Goal: Navigation & Orientation: Find specific page/section

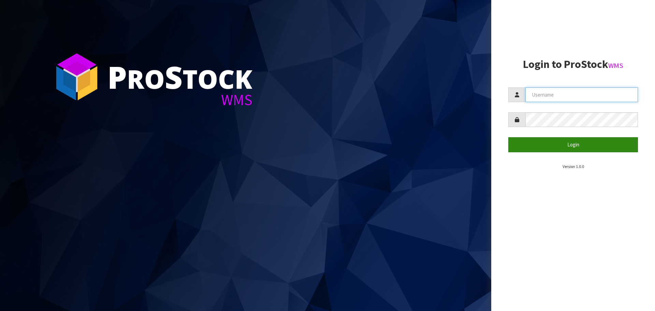
type input "[PERSON_NAME][EMAIL_ADDRESS][DOMAIN_NAME]"
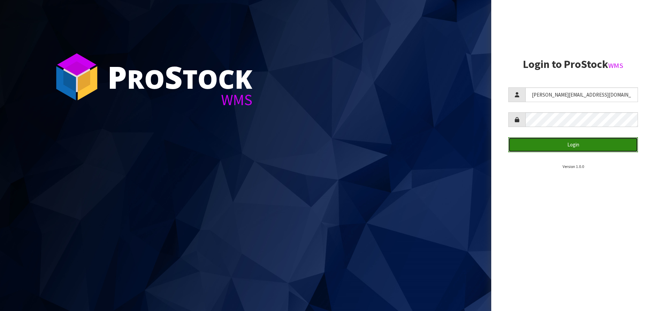
click at [583, 147] on button "Login" at bounding box center [573, 144] width 130 height 15
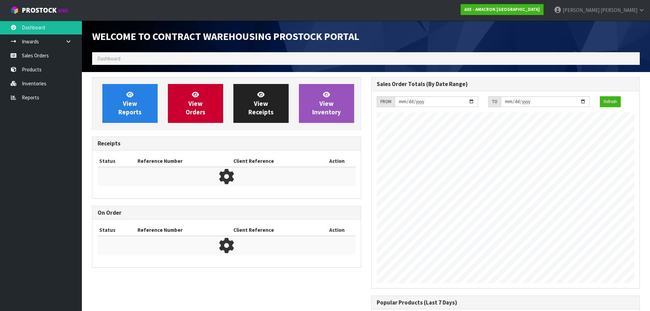
scroll to position [290, 279]
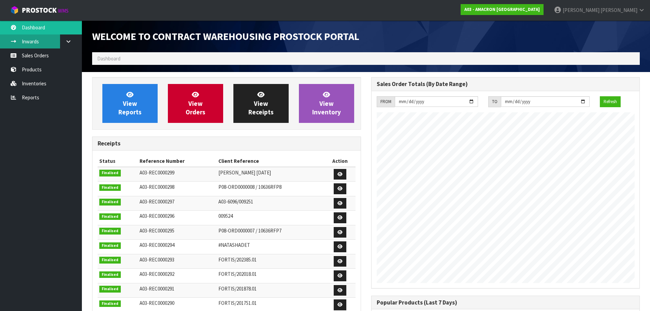
click at [35, 44] on link "Inwards" at bounding box center [41, 41] width 82 height 14
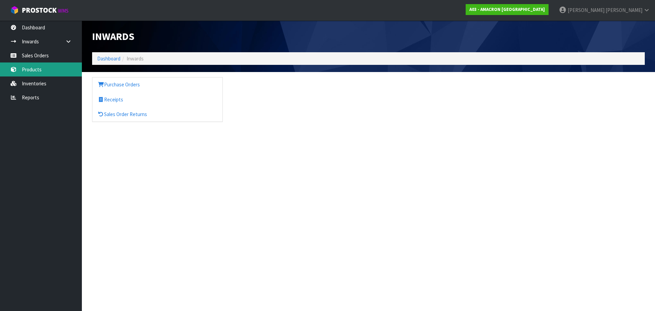
click at [35, 66] on link "Products" at bounding box center [41, 69] width 82 height 14
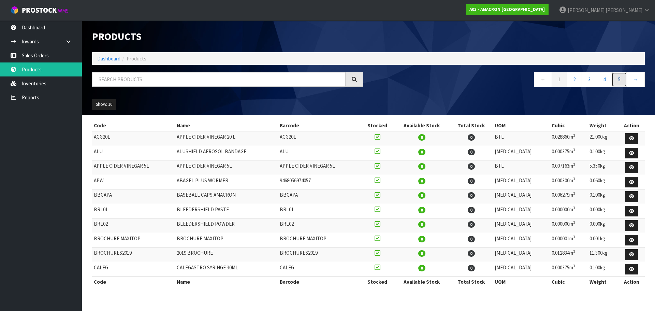
click at [618, 80] on link "5" at bounding box center [618, 79] width 15 height 15
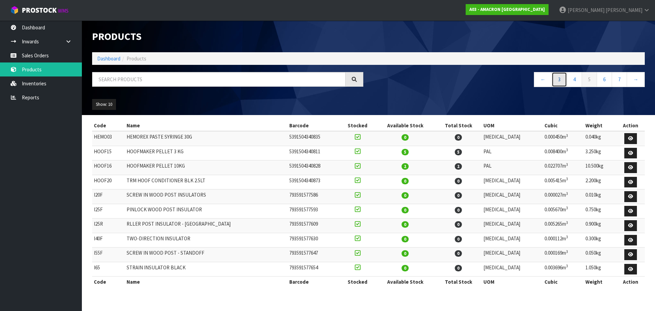
click at [556, 80] on link "3" at bounding box center [558, 79] width 15 height 15
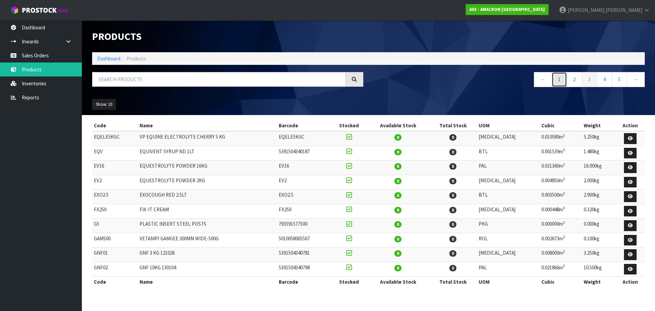
click at [563, 80] on link "1" at bounding box center [558, 79] width 15 height 15
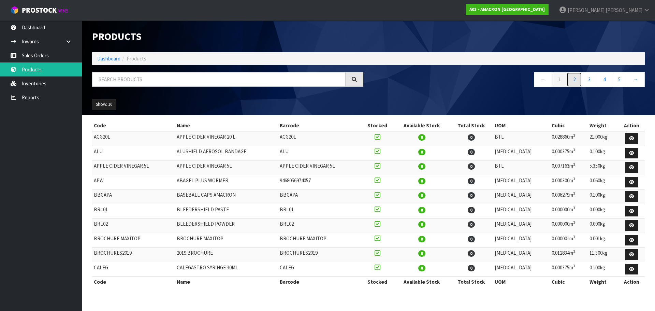
click at [575, 80] on link "2" at bounding box center [573, 79] width 15 height 15
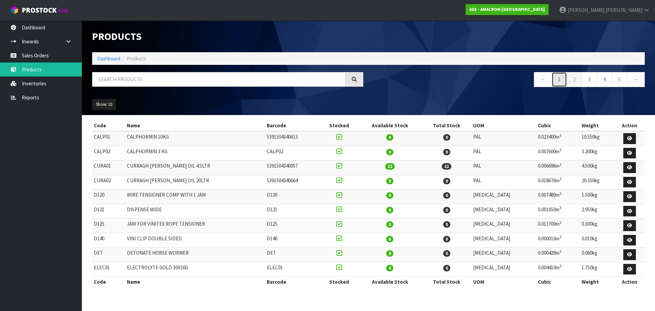
click at [557, 80] on link "1" at bounding box center [558, 79] width 15 height 15
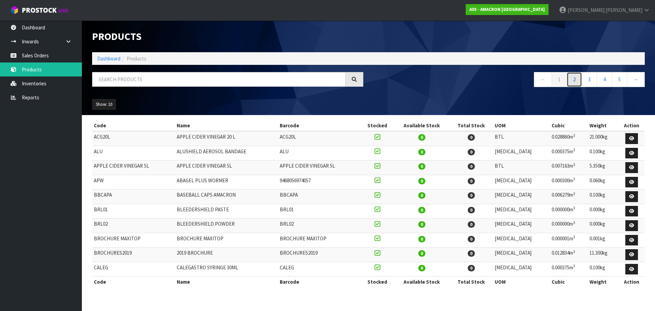
click at [573, 78] on link "2" at bounding box center [573, 79] width 15 height 15
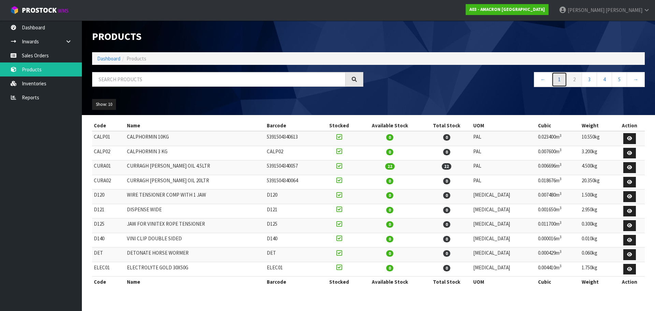
click at [558, 79] on link "1" at bounding box center [558, 79] width 15 height 15
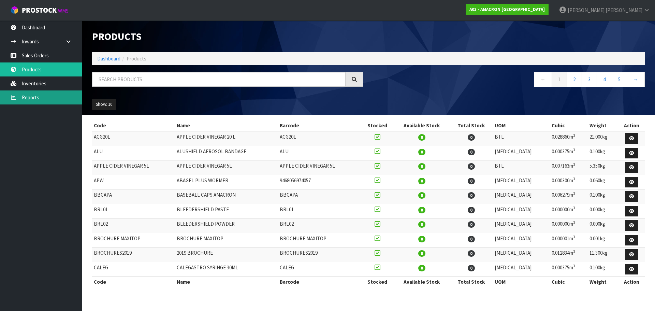
click at [31, 96] on link "Reports" at bounding box center [41, 97] width 82 height 14
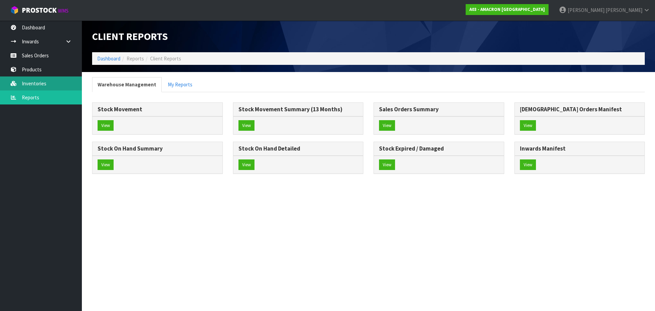
click at [32, 83] on link "Inventories" at bounding box center [41, 83] width 82 height 14
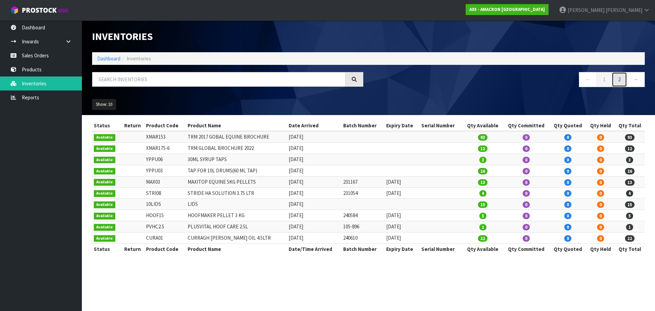
click at [622, 83] on link "2" at bounding box center [618, 79] width 15 height 15
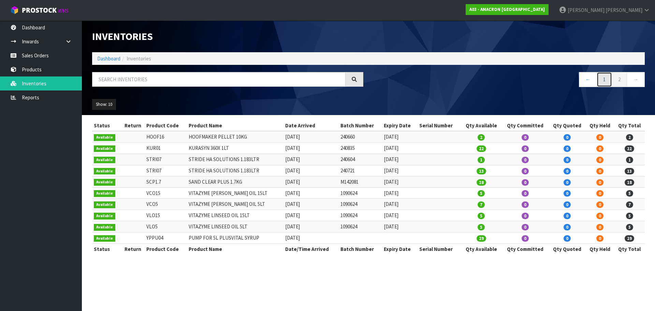
click at [603, 80] on link "1" at bounding box center [603, 79] width 15 height 15
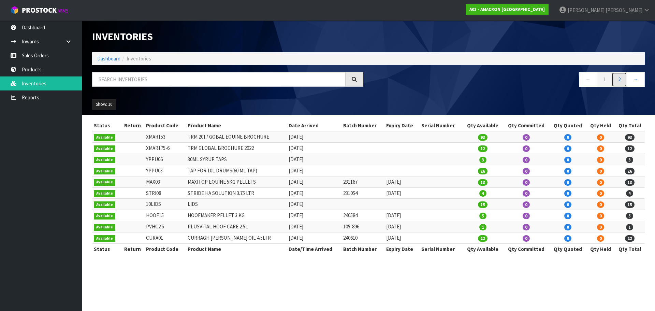
click at [619, 78] on link "2" at bounding box center [618, 79] width 15 height 15
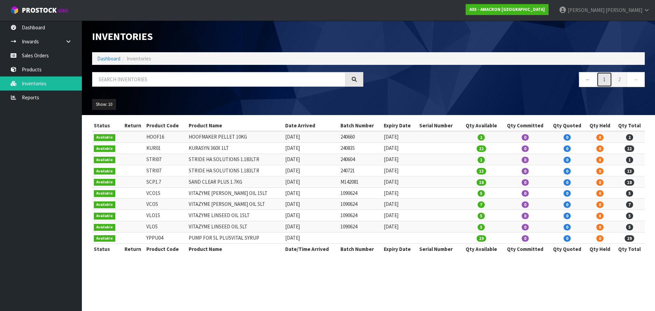
click at [605, 80] on link "1" at bounding box center [603, 79] width 15 height 15
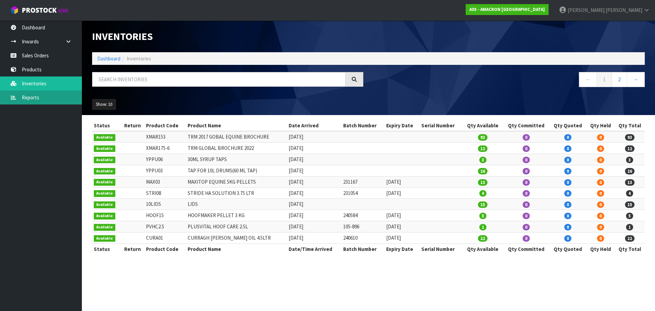
click at [28, 97] on link "Reports" at bounding box center [41, 97] width 82 height 14
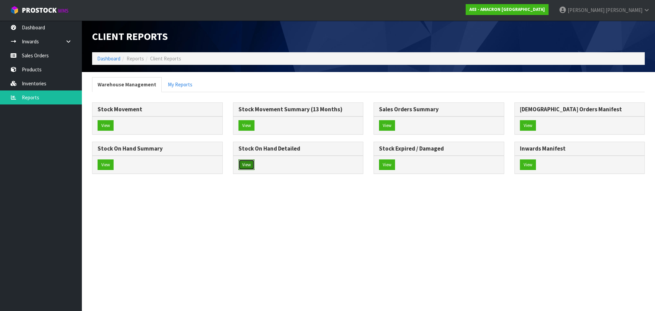
click at [241, 166] on button "View" at bounding box center [246, 164] width 16 height 11
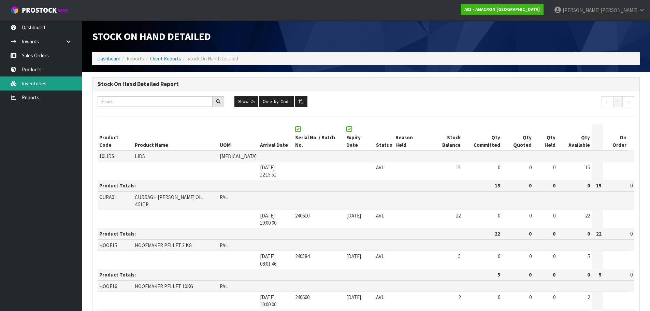
click at [34, 82] on link "Inventories" at bounding box center [41, 83] width 82 height 14
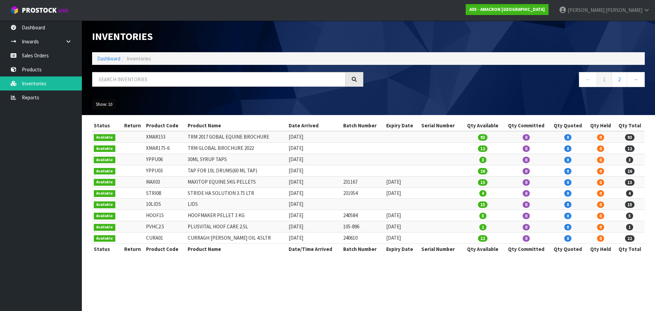
click at [108, 107] on button "Show: 10" at bounding box center [104, 104] width 24 height 11
click at [102, 148] on link "50" at bounding box center [119, 144] width 54 height 9
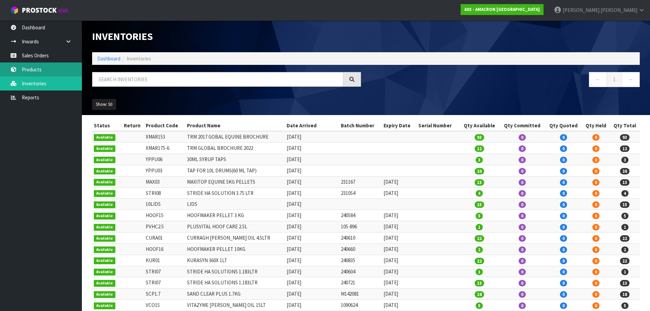
click at [20, 67] on link "Products" at bounding box center [41, 69] width 82 height 14
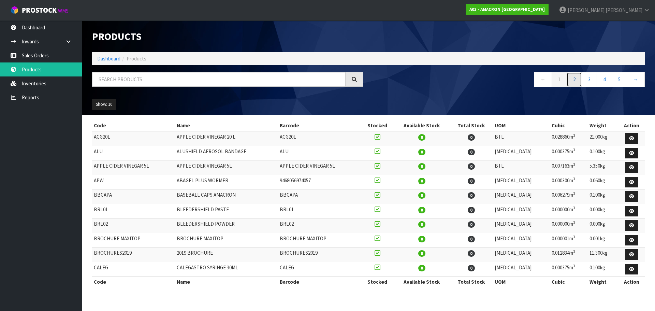
click at [574, 79] on link "2" at bounding box center [573, 79] width 15 height 15
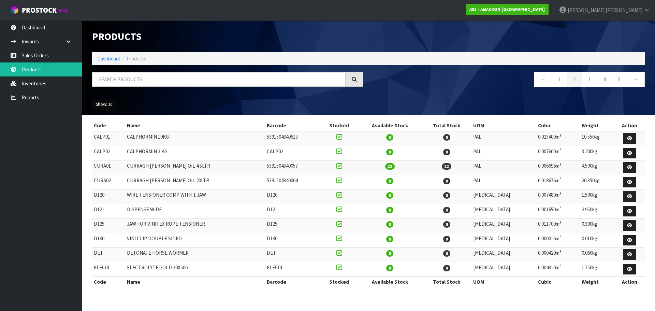
click at [113, 104] on button "Show: 10" at bounding box center [104, 104] width 24 height 11
click at [105, 143] on link "50" at bounding box center [119, 144] width 54 height 9
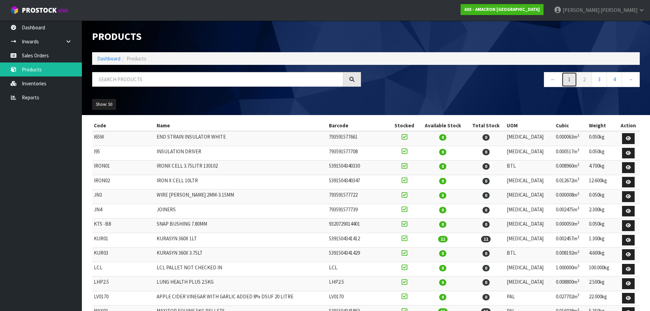
click at [569, 79] on link "1" at bounding box center [568, 79] width 15 height 15
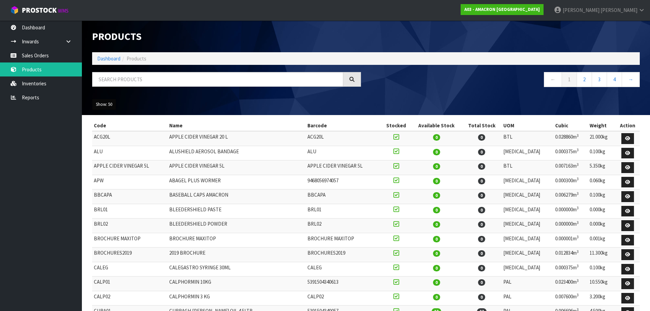
click at [113, 103] on button "Show: 50" at bounding box center [104, 104] width 24 height 11
click at [110, 103] on button "Show: 50" at bounding box center [104, 104] width 24 height 11
click at [586, 81] on link "2" at bounding box center [583, 79] width 15 height 15
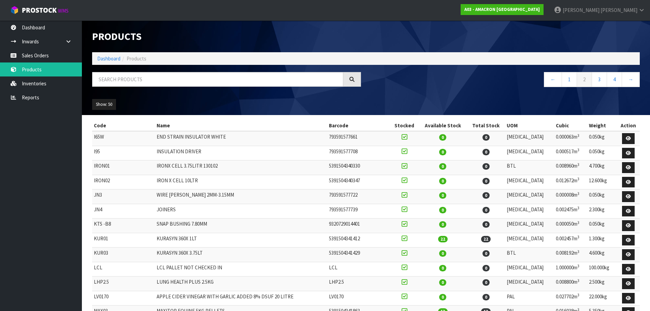
click at [419, 82] on nav "← 1 2 3 4 →" at bounding box center [505, 80] width 269 height 17
click at [386, 40] on div "Products" at bounding box center [366, 36] width 558 height 32
click at [596, 78] on link "3" at bounding box center [598, 79] width 15 height 15
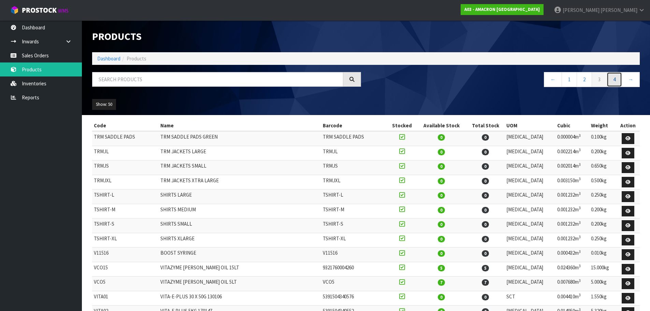
click at [613, 82] on link "4" at bounding box center [613, 79] width 15 height 15
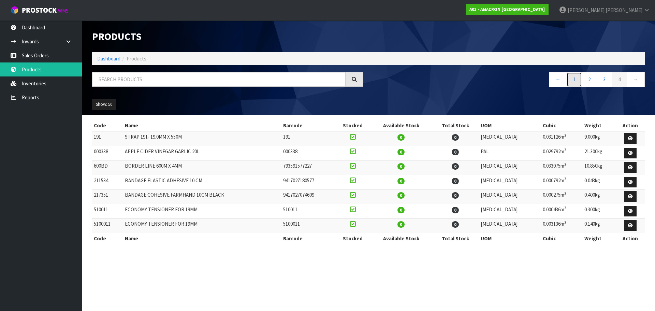
click at [575, 78] on link "1" at bounding box center [573, 79] width 15 height 15
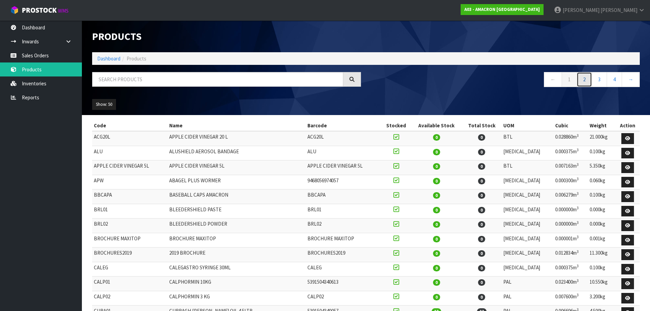
click at [582, 82] on link "2" at bounding box center [583, 79] width 15 height 15
